Goal: Transaction & Acquisition: Purchase product/service

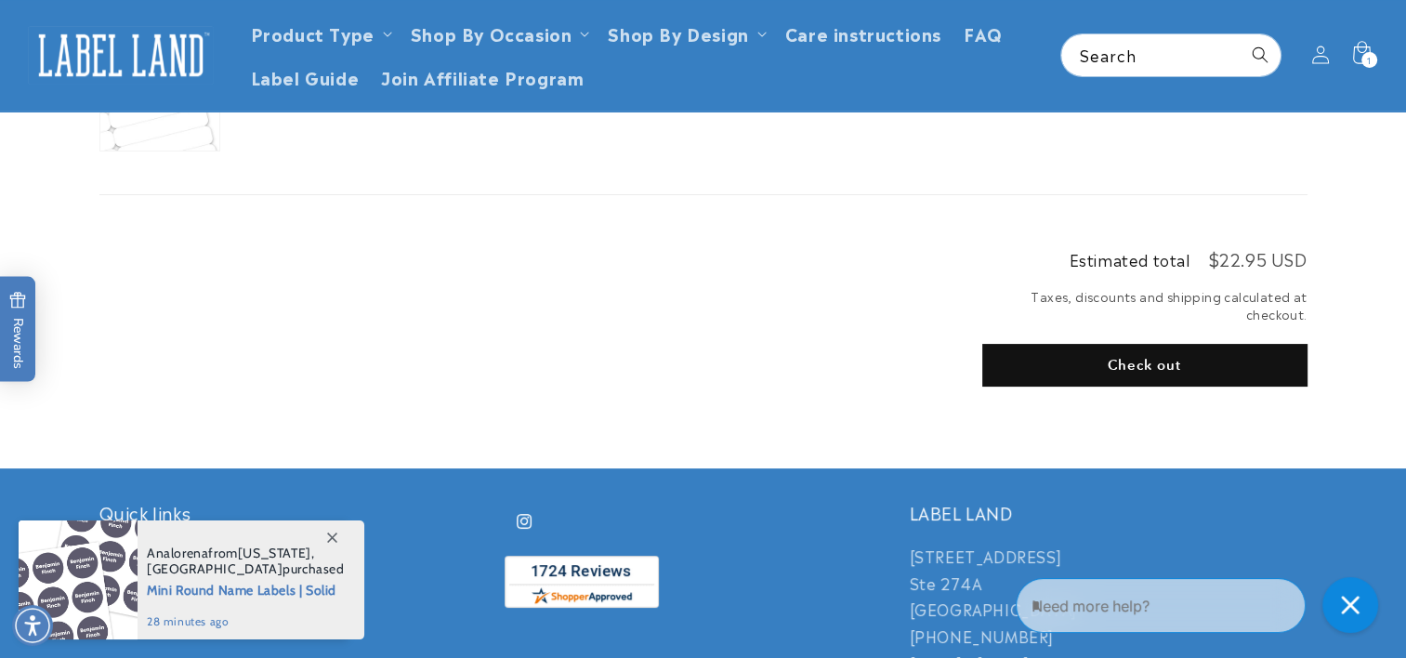
scroll to position [302, 0]
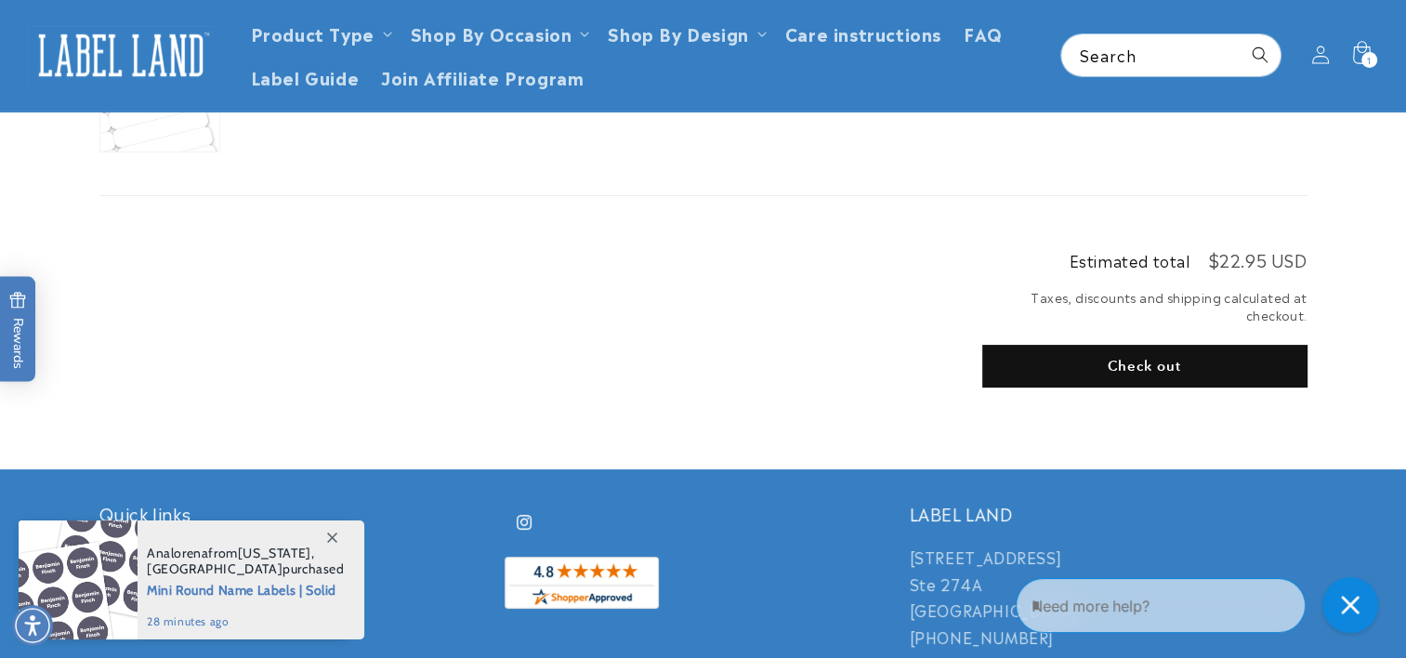
click at [1170, 363] on button "Check out" at bounding box center [1144, 366] width 325 height 43
